Goal: Check status: Check status

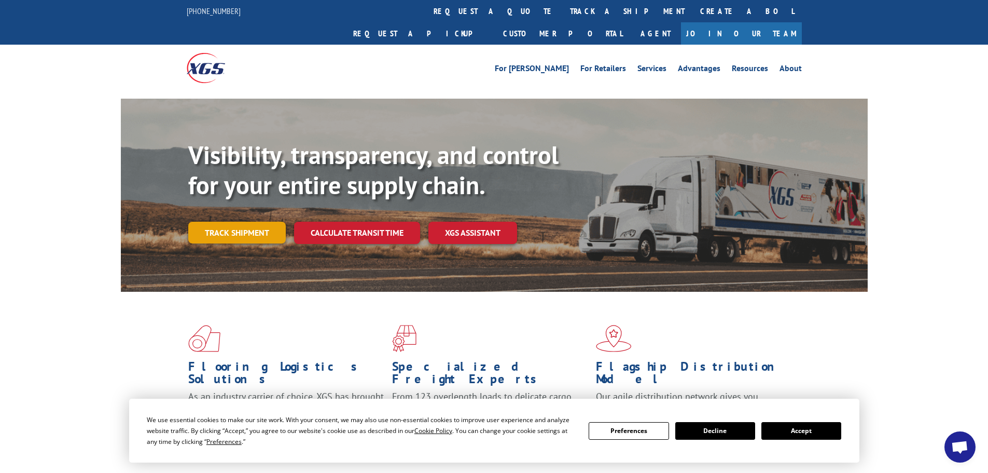
click at [244, 222] on link "Track shipment" at bounding box center [237, 233] width 98 height 22
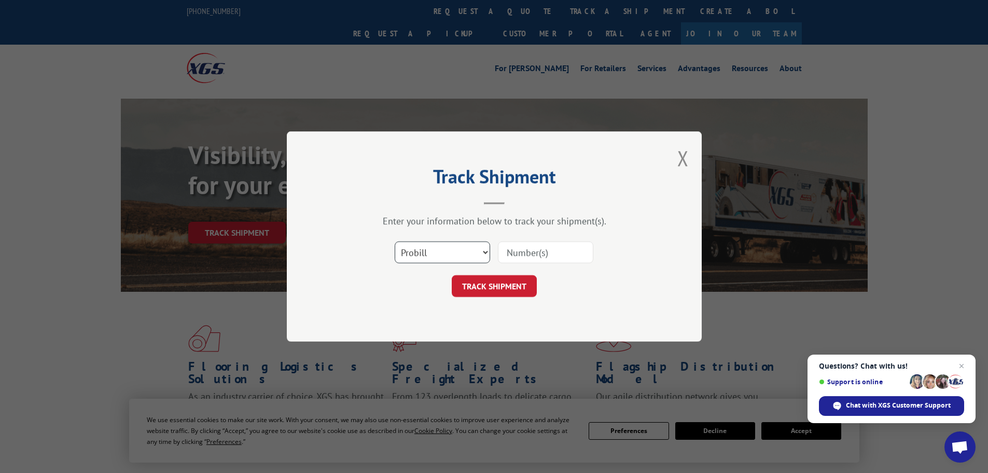
click at [448, 248] on select "Select category... Probill BOL PO" at bounding box center [442, 252] width 95 height 22
select select "po"
click at [395, 241] on select "Select category... Probill BOL PO" at bounding box center [442, 252] width 95 height 22
click at [534, 250] on input at bounding box center [545, 252] width 95 height 22
paste input "32549643"
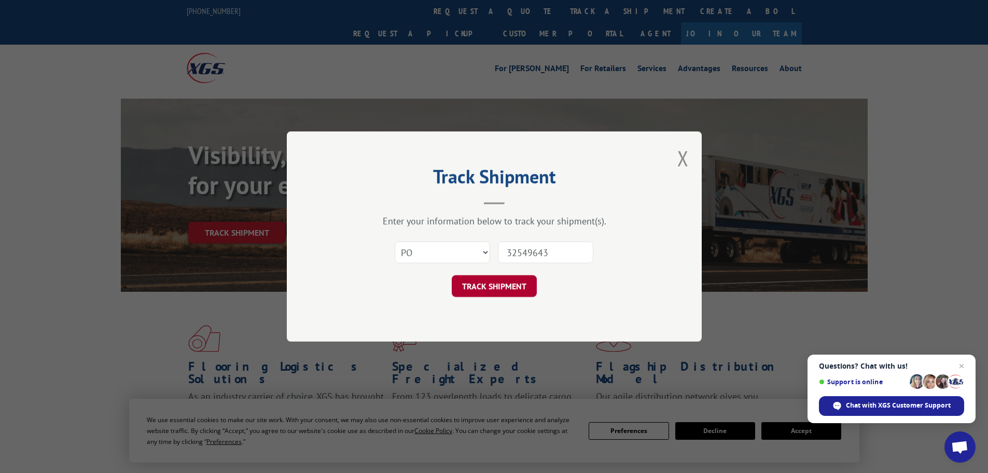
type input "32549643"
click at [519, 283] on button "TRACK SHIPMENT" at bounding box center [494, 286] width 85 height 22
